Goal: Transaction & Acquisition: Purchase product/service

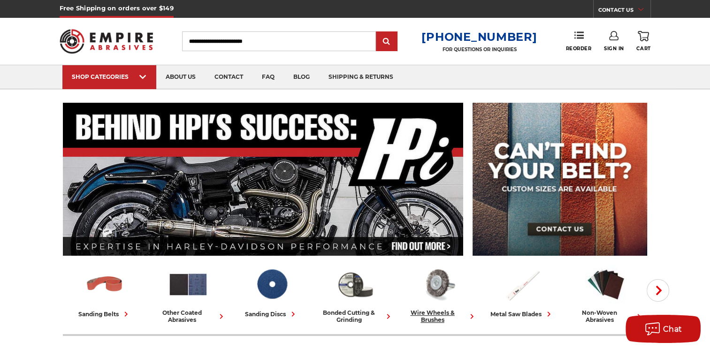
click at [427, 310] on div "wire wheels & brushes" at bounding box center [439, 316] width 76 height 14
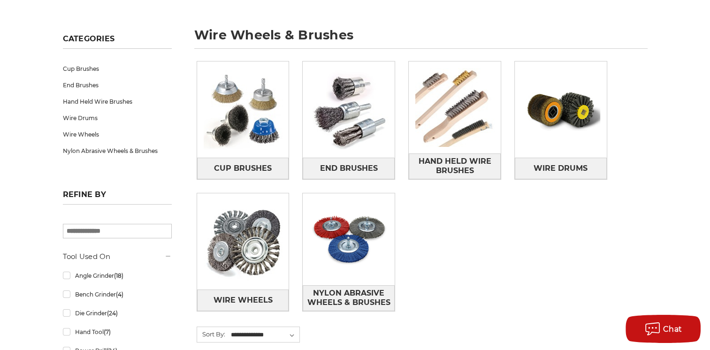
scroll to position [141, 0]
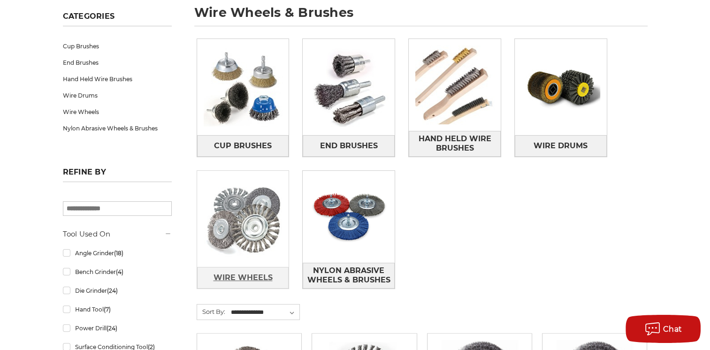
click at [236, 281] on span "Wire Wheels" at bounding box center [242, 278] width 59 height 16
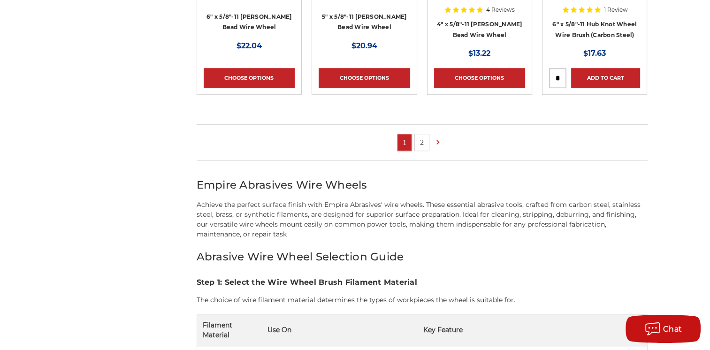
scroll to position [704, 0]
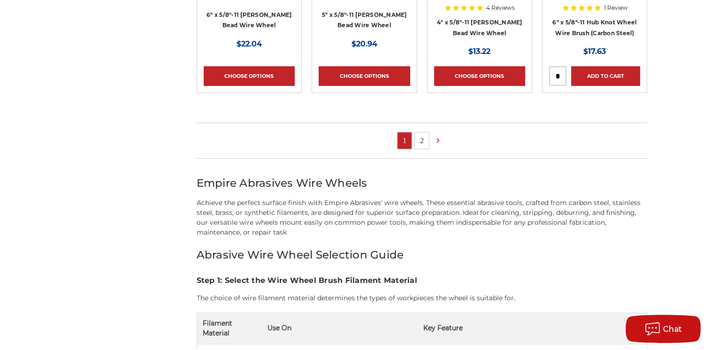
click at [420, 142] on link "2" at bounding box center [422, 140] width 14 height 16
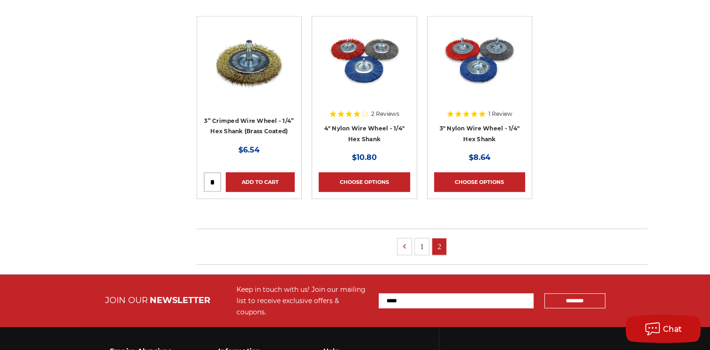
scroll to position [610, 0]
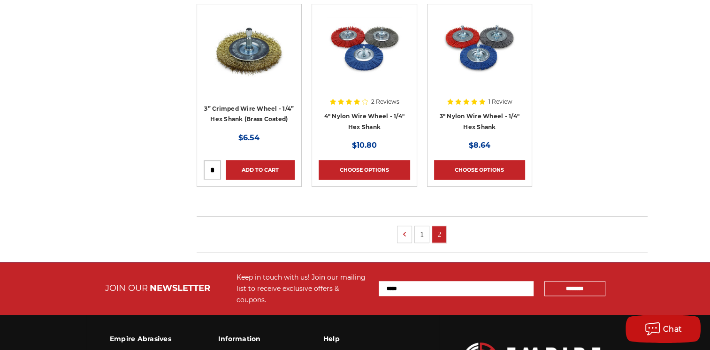
click at [419, 232] on link "1" at bounding box center [422, 234] width 14 height 16
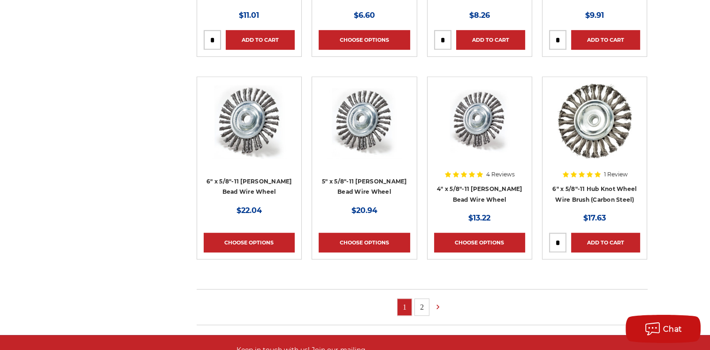
scroll to position [516, 0]
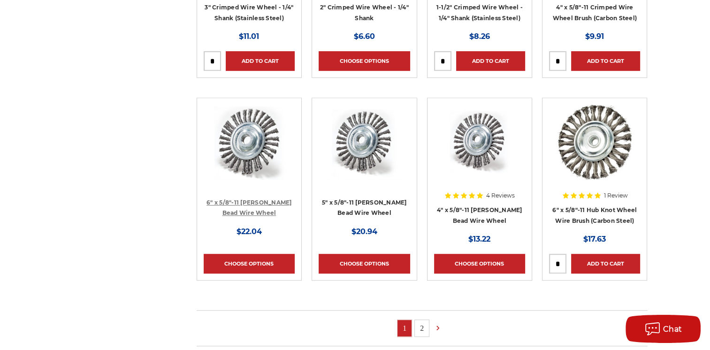
click at [245, 199] on link "6" x 5/8"-11 Stringer Bead Wire Wheel" at bounding box center [248, 208] width 85 height 18
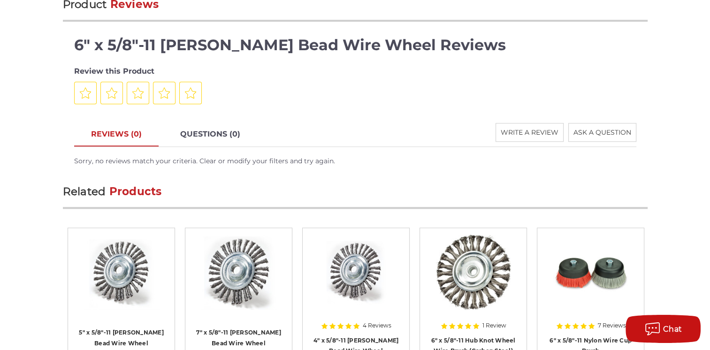
scroll to position [985, 0]
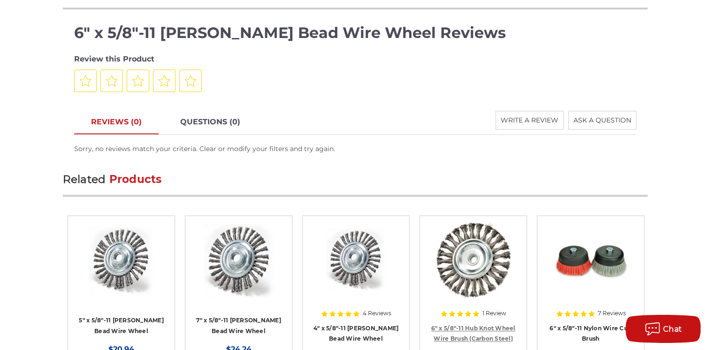
click at [471, 325] on link "6" x 5/8"-11 Hub Knot Wheel Wire Brush (Carbon Steel)" at bounding box center [473, 334] width 84 height 18
